Goal: Transaction & Acquisition: Book appointment/travel/reservation

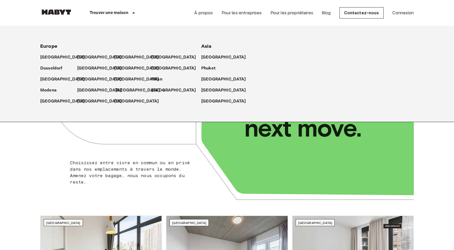
click at [118, 88] on p "[GEOGRAPHIC_DATA]" at bounding box center [137, 90] width 45 height 6
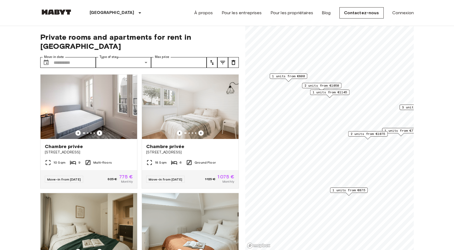
click at [351, 190] on span "1 units from €875" at bounding box center [349, 190] width 33 height 5
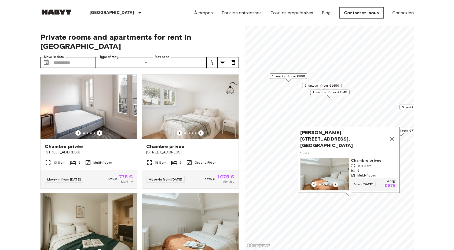
click at [334, 182] on icon "Previous image" at bounding box center [335, 184] width 5 height 5
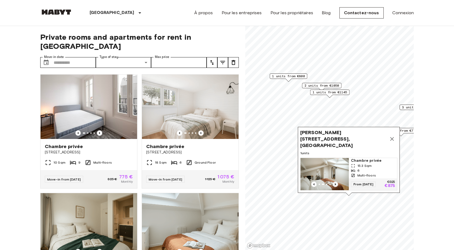
click at [334, 182] on icon "Previous image" at bounding box center [335, 184] width 5 height 5
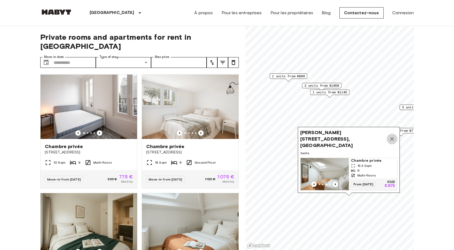
click at [394, 139] on icon "Map marker" at bounding box center [392, 139] width 6 height 6
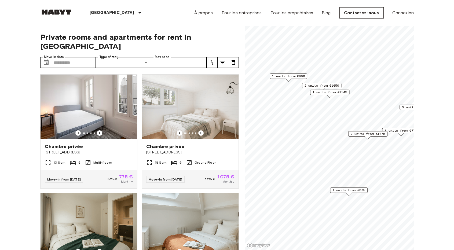
click at [289, 79] on div "Map marker" at bounding box center [289, 80] width 6 height 3
click at [49, 59] on icon "Choose date" at bounding box center [46, 62] width 6 height 6
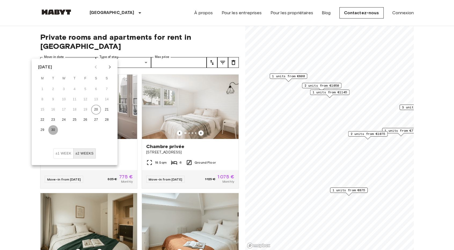
click at [55, 129] on button "30" at bounding box center [53, 130] width 10 height 10
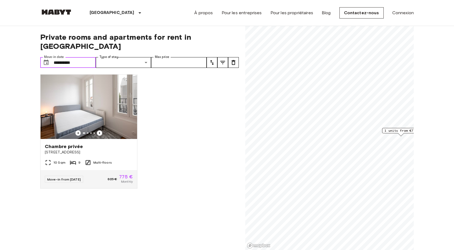
click at [73, 57] on input "**********" at bounding box center [75, 62] width 42 height 11
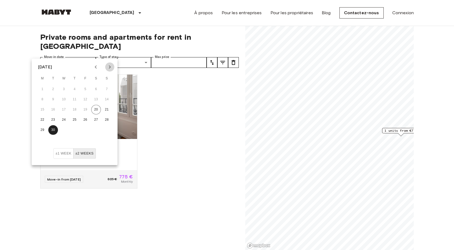
click at [109, 70] on icon "Next month" at bounding box center [110, 67] width 6 height 6
click at [83, 88] on button "3" at bounding box center [86, 90] width 10 height 10
type input "**********"
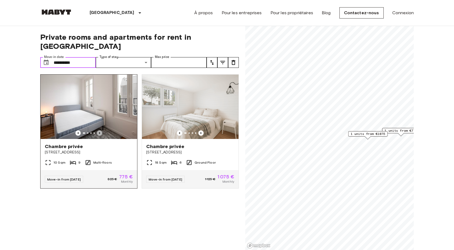
click at [99, 132] on icon "Previous image" at bounding box center [99, 133] width 1 height 2
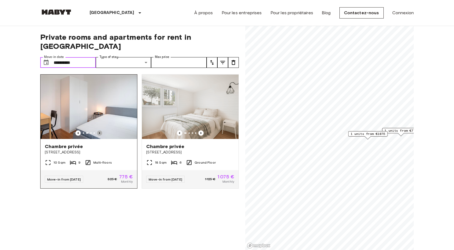
click at [99, 132] on icon "Previous image" at bounding box center [99, 133] width 1 height 2
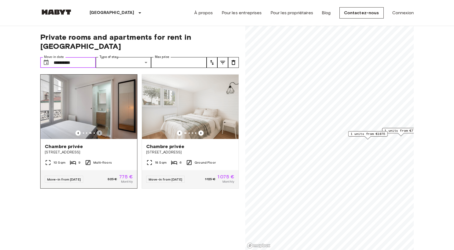
click at [99, 132] on icon "Previous image" at bounding box center [99, 133] width 1 height 2
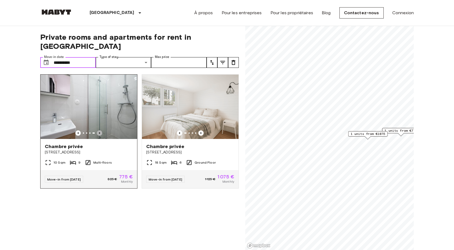
click at [99, 132] on icon "Previous image" at bounding box center [99, 133] width 1 height 2
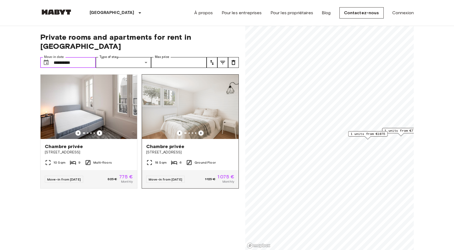
click at [201, 132] on icon "Previous image" at bounding box center [201, 133] width 1 height 2
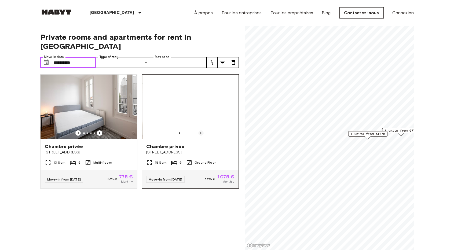
click at [201, 132] on icon "Previous image" at bounding box center [201, 133] width 1 height 2
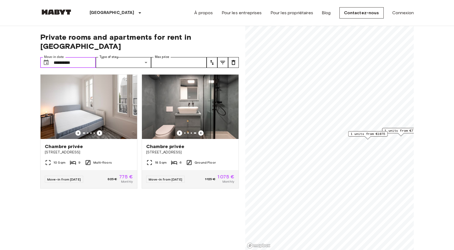
click at [395, 129] on span "1 units from €775" at bounding box center [401, 130] width 33 height 5
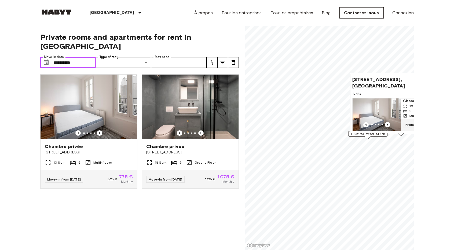
click at [371, 138] on div "Map marker" at bounding box center [368, 137] width 6 height 3
click at [368, 134] on div "Rue de Stalingrad 41bis, 93100 Paris, FRA 1 units Chambre privée 10 Sqm 9 Multi…" at bounding box center [401, 105] width 102 height 63
click at [362, 138] on div "1 units from €1075" at bounding box center [367, 135] width 39 height 8
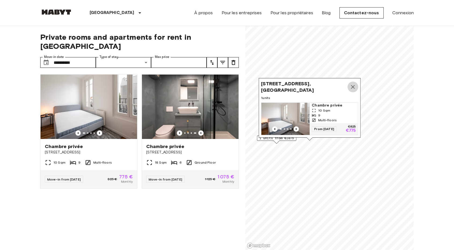
click at [354, 84] on icon "Map marker" at bounding box center [353, 87] width 6 height 6
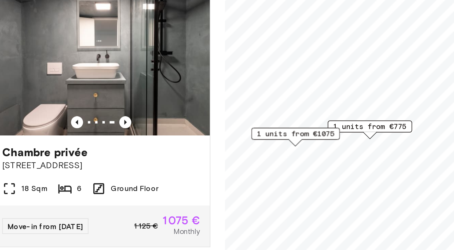
click at [280, 139] on span "1 units from €1075" at bounding box center [277, 138] width 35 height 5
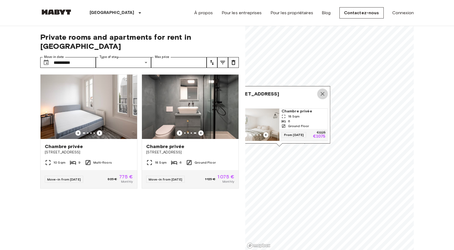
click at [324, 91] on icon "Map marker" at bounding box center [322, 94] width 6 height 6
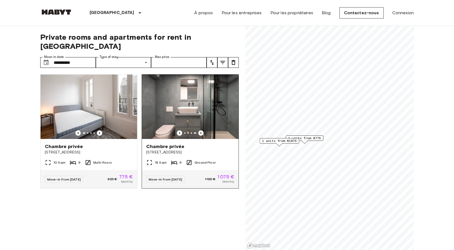
click at [214, 159] on div "18 Sqm 6 Ground Floor" at bounding box center [190, 164] width 97 height 11
click at [67, 60] on div "**********" at bounding box center [139, 138] width 199 height 224
click at [67, 57] on input "**********" at bounding box center [75, 62] width 42 height 11
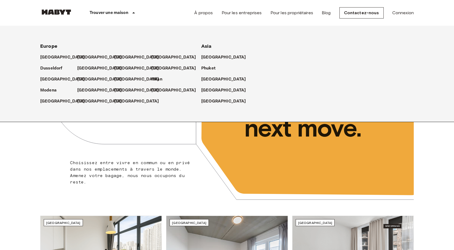
click at [112, 89] on div "[GEOGRAPHIC_DATA]" at bounding box center [95, 88] width 37 height 11
click at [122, 89] on p "[GEOGRAPHIC_DATA]" at bounding box center [137, 90] width 45 height 6
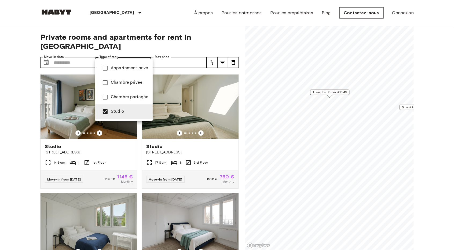
type input "**********"
click at [141, 53] on div at bounding box center [229, 125] width 458 height 250
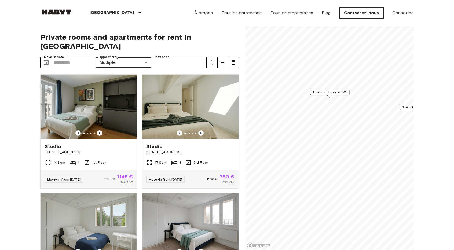
click at [328, 90] on span "1 units from €1145" at bounding box center [330, 92] width 35 height 5
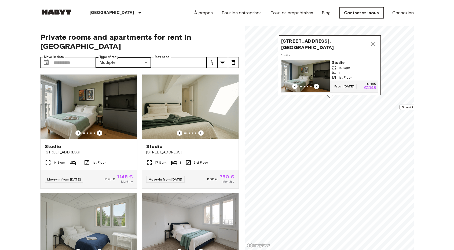
click at [318, 84] on icon "Previous image" at bounding box center [316, 86] width 5 height 5
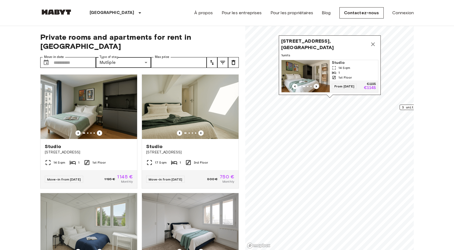
click at [318, 84] on icon "Previous image" at bounding box center [316, 86] width 5 height 5
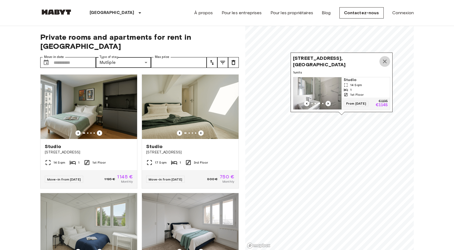
click at [386, 58] on icon "Map marker" at bounding box center [385, 61] width 6 height 6
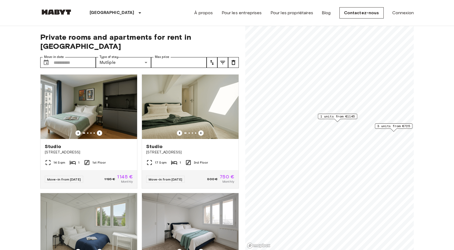
click at [391, 127] on span "3 units from €725" at bounding box center [393, 126] width 33 height 5
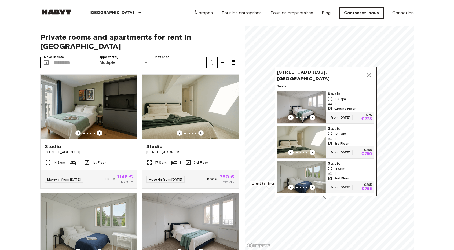
click at [369, 72] on icon "Map marker" at bounding box center [369, 75] width 6 height 6
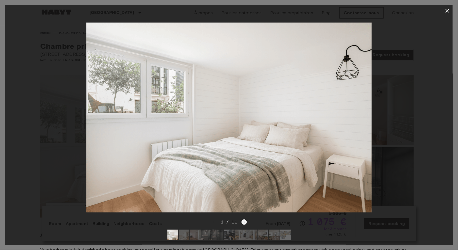
click at [243, 220] on icon "Next image" at bounding box center [244, 222] width 5 height 5
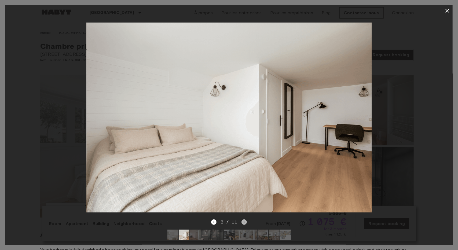
click at [243, 220] on icon "Next image" at bounding box center [244, 222] width 5 height 5
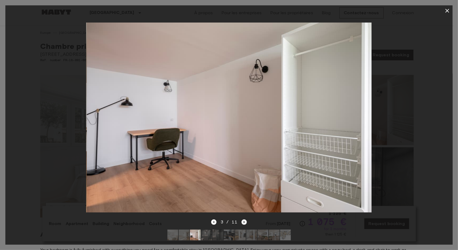
click at [243, 220] on icon "Next image" at bounding box center [244, 222] width 5 height 5
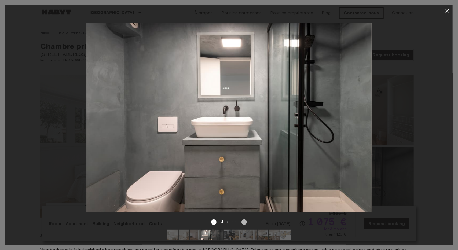
click at [243, 220] on icon "Next image" at bounding box center [244, 222] width 5 height 5
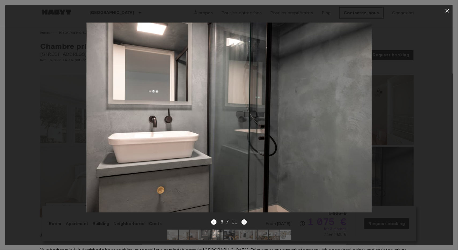
click at [243, 220] on icon "Next image" at bounding box center [244, 222] width 5 height 5
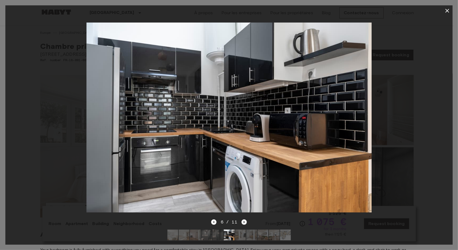
click at [243, 220] on icon "Next image" at bounding box center [244, 222] width 5 height 5
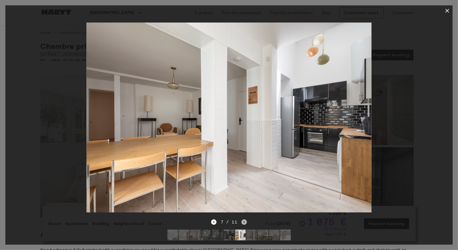
click at [243, 220] on icon "Next image" at bounding box center [244, 222] width 5 height 5
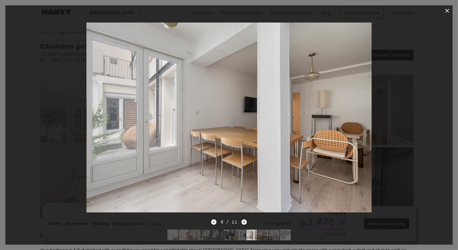
click at [243, 220] on icon "Next image" at bounding box center [244, 222] width 5 height 5
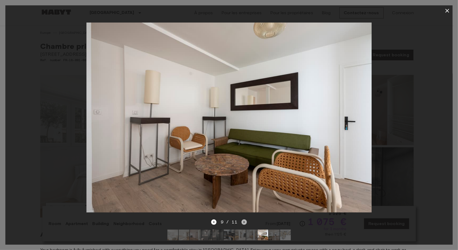
click at [243, 220] on icon "Next image" at bounding box center [244, 222] width 5 height 5
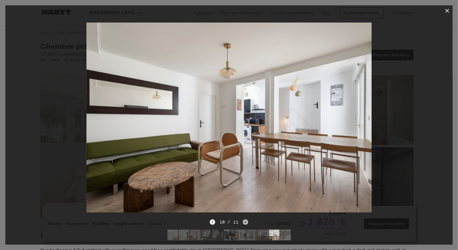
click at [243, 220] on icon "Next image" at bounding box center [245, 222] width 5 height 5
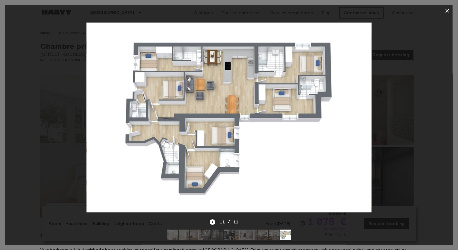
click at [448, 13] on icon "button" at bounding box center [447, 11] width 6 height 6
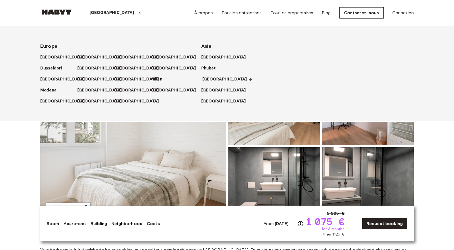
click at [203, 80] on p "[GEOGRAPHIC_DATA]" at bounding box center [224, 79] width 45 height 6
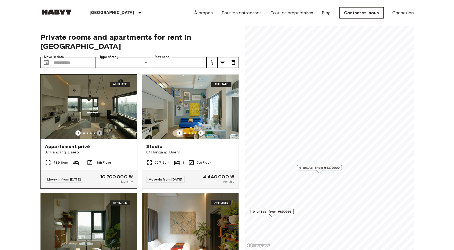
click at [98, 130] on icon "Previous image" at bounding box center [99, 132] width 5 height 5
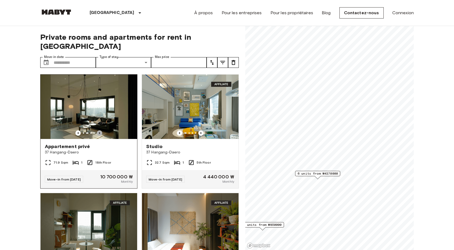
click at [98, 130] on icon "Previous image" at bounding box center [99, 132] width 5 height 5
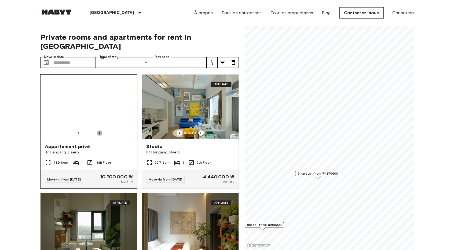
click at [98, 130] on icon "Previous image" at bounding box center [99, 132] width 5 height 5
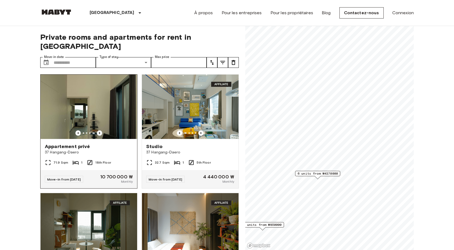
click at [98, 130] on icon "Previous image" at bounding box center [99, 132] width 5 height 5
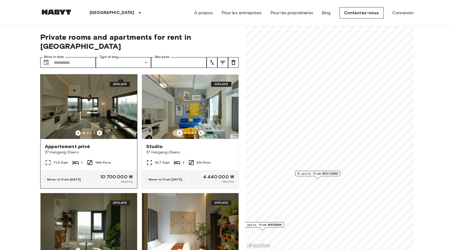
click at [99, 130] on icon "Previous image" at bounding box center [99, 132] width 5 height 5
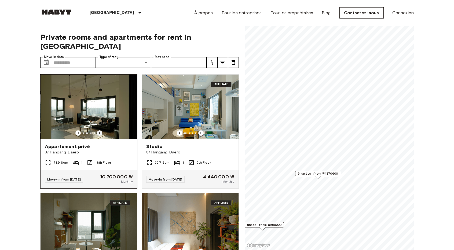
click at [99, 130] on icon "Previous image" at bounding box center [99, 132] width 5 height 5
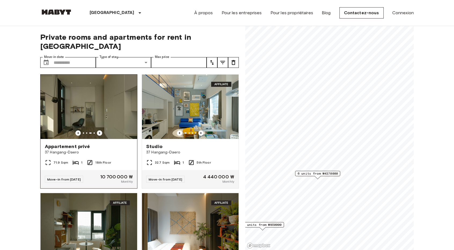
click at [99, 130] on icon "Previous image" at bounding box center [99, 132] width 5 height 5
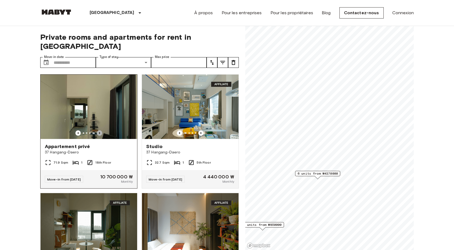
click at [99, 130] on icon "Previous image" at bounding box center [99, 132] width 5 height 5
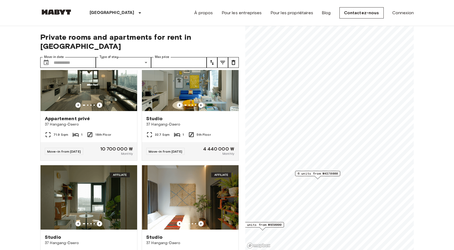
scroll to position [97, 0]
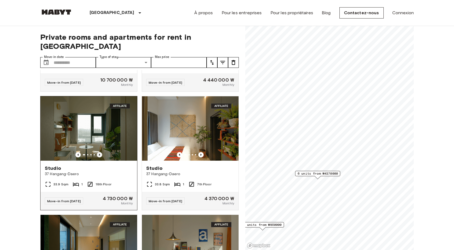
click at [98, 152] on icon "Previous image" at bounding box center [99, 154] width 5 height 5
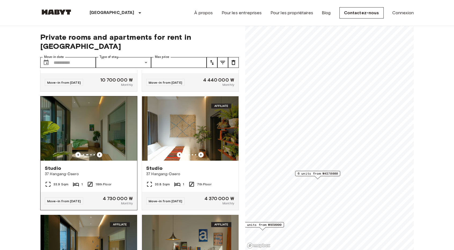
click at [98, 152] on icon "Previous image" at bounding box center [99, 154] width 5 height 5
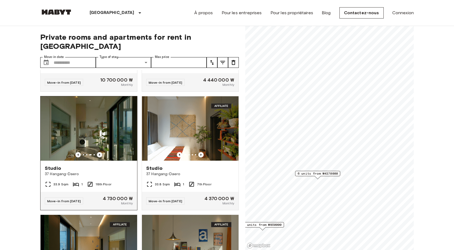
click at [98, 152] on icon "Previous image" at bounding box center [99, 154] width 5 height 5
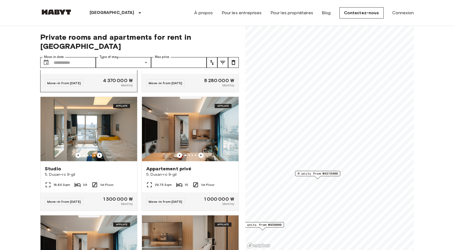
scroll to position [336, 0]
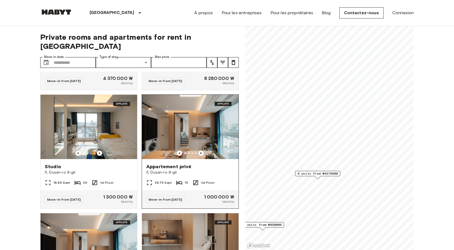
click at [199, 151] on icon "Previous image" at bounding box center [200, 153] width 5 height 5
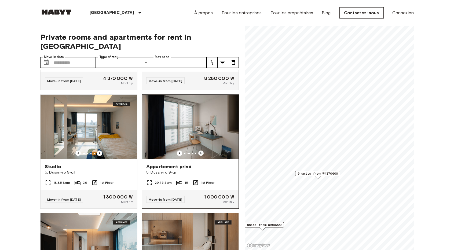
click at [199, 151] on icon "Previous image" at bounding box center [200, 153] width 5 height 5
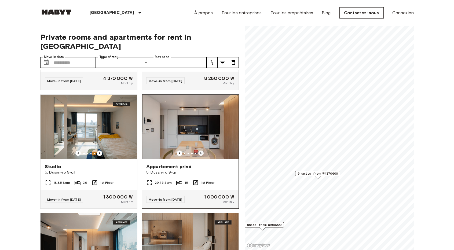
click at [199, 151] on icon "Previous image" at bounding box center [200, 153] width 5 height 5
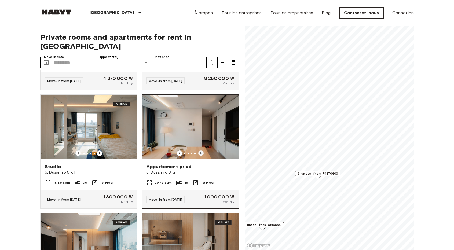
click at [199, 151] on icon "Previous image" at bounding box center [200, 153] width 5 height 5
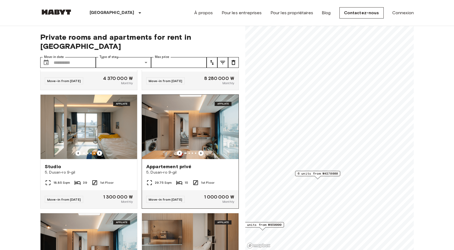
click at [226, 170] on span "5, Dusan-ro 9-gil" at bounding box center [190, 172] width 88 height 5
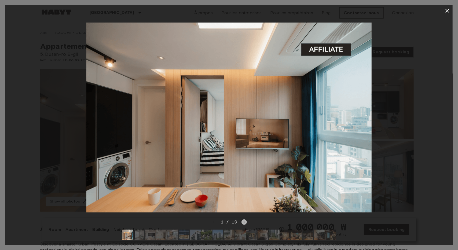
click at [245, 220] on icon "Next image" at bounding box center [244, 222] width 5 height 5
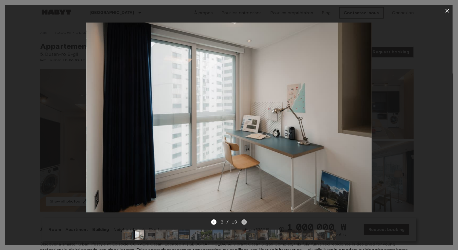
click at [245, 220] on icon "Next image" at bounding box center [244, 222] width 5 height 5
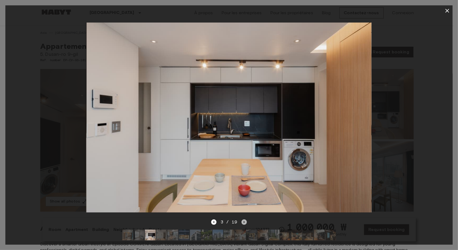
click at [245, 220] on icon "Next image" at bounding box center [244, 222] width 5 height 5
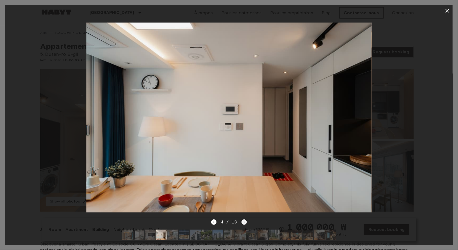
click at [245, 220] on icon "Next image" at bounding box center [244, 222] width 5 height 5
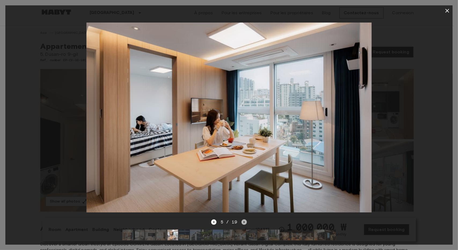
click at [245, 220] on icon "Next image" at bounding box center [244, 222] width 5 height 5
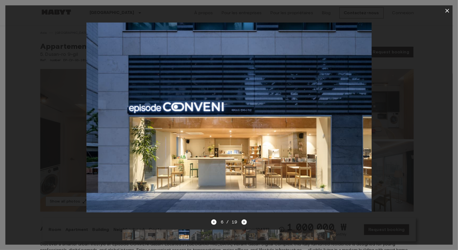
click at [245, 220] on icon "Next image" at bounding box center [244, 222] width 5 height 5
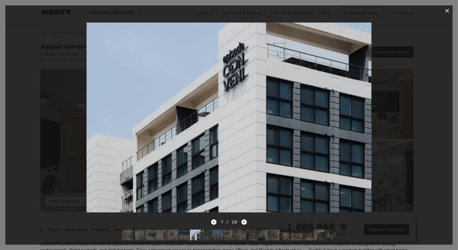
click at [245, 220] on icon "Next image" at bounding box center [244, 222] width 5 height 5
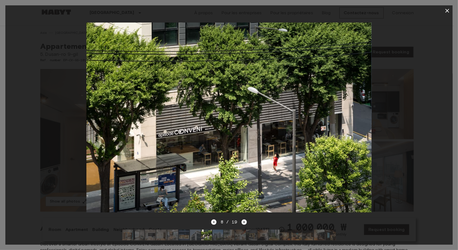
click at [245, 220] on icon "Next image" at bounding box center [244, 222] width 5 height 5
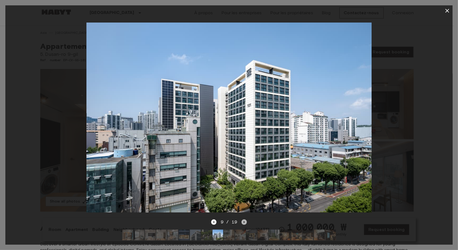
click at [245, 220] on icon "Next image" at bounding box center [244, 222] width 5 height 5
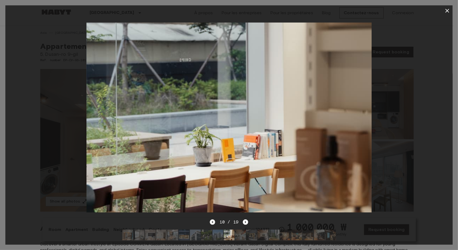
click at [210, 220] on icon "Previous image" at bounding box center [212, 222] width 5 height 5
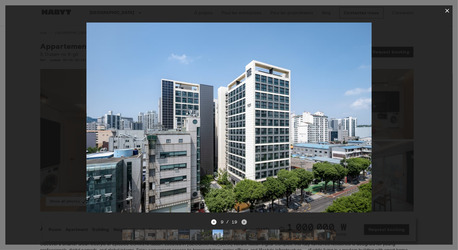
click at [244, 220] on icon "Next image" at bounding box center [244, 222] width 5 height 5
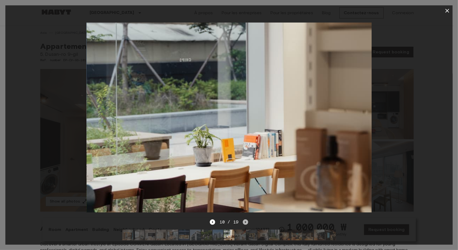
click at [244, 220] on icon "Next image" at bounding box center [245, 222] width 5 height 5
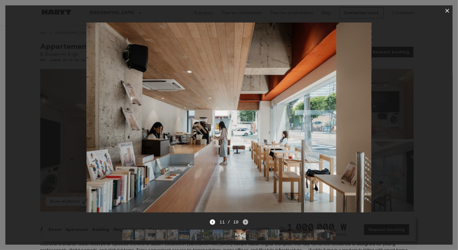
click at [244, 220] on icon "Next image" at bounding box center [245, 222] width 5 height 5
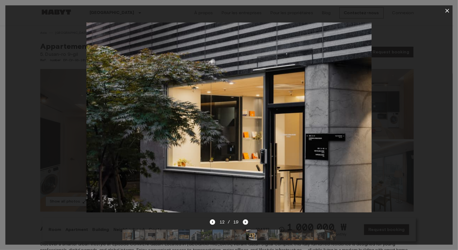
click at [244, 220] on icon "Next image" at bounding box center [245, 222] width 5 height 5
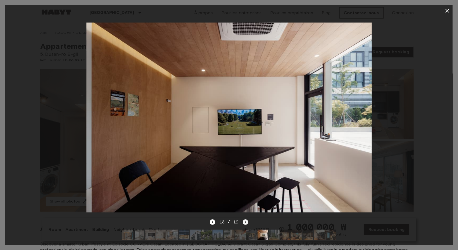
click at [244, 220] on icon "Next image" at bounding box center [245, 222] width 5 height 5
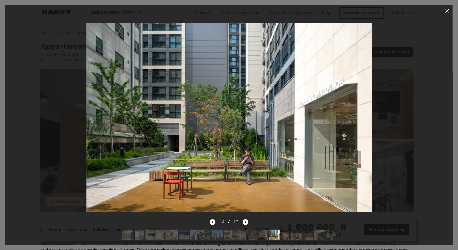
click at [448, 11] on icon "button" at bounding box center [448, 11] width 4 height 4
